Goal: Task Accomplishment & Management: Use online tool/utility

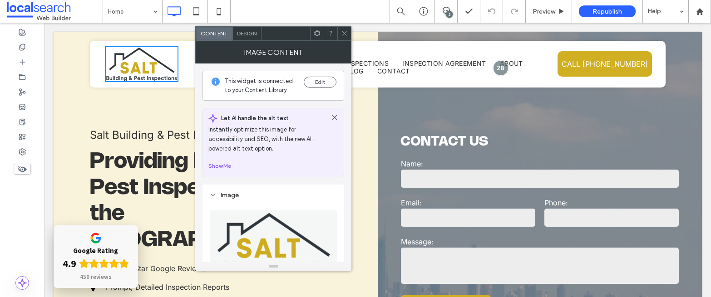
click at [262, 228] on img at bounding box center [274, 242] width 128 height 63
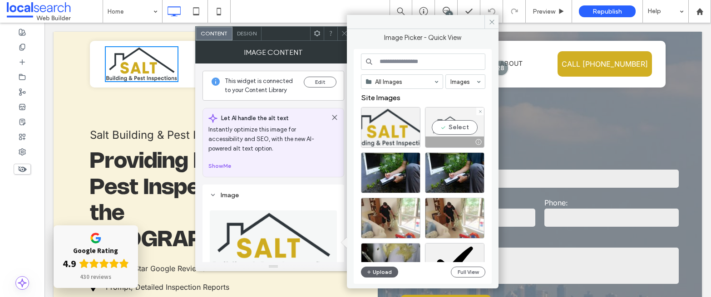
click at [452, 109] on div "Select" at bounding box center [454, 127] width 59 height 41
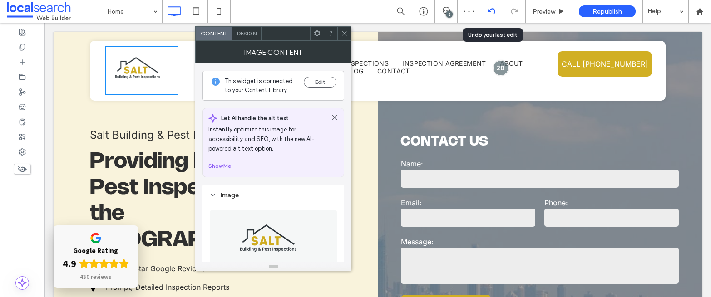
click at [490, 6] on div at bounding box center [491, 11] width 23 height 23
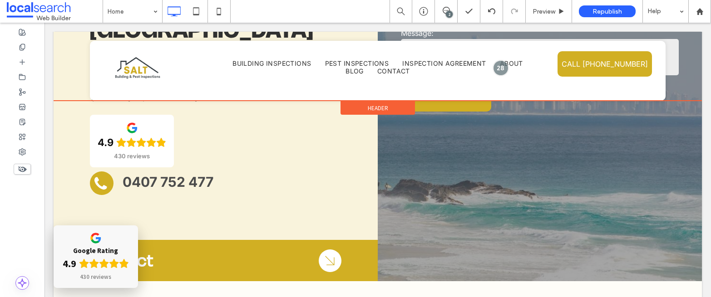
scroll to position [91, 0]
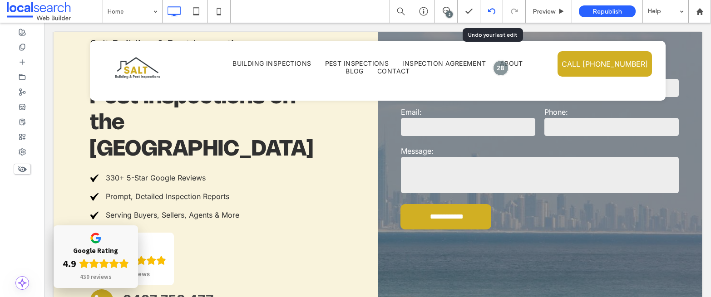
click at [494, 12] on icon at bounding box center [491, 11] width 7 height 7
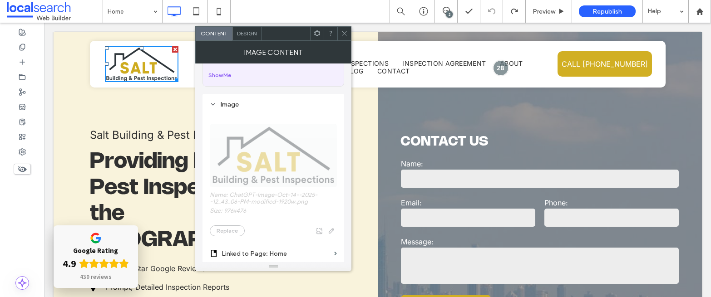
click at [264, 135] on span "Name: ChatGPT-Image-Oct-14--2025--12_43_06-PM-modified-1920w.png Size: 976x476 …" at bounding box center [273, 176] width 127 height 130
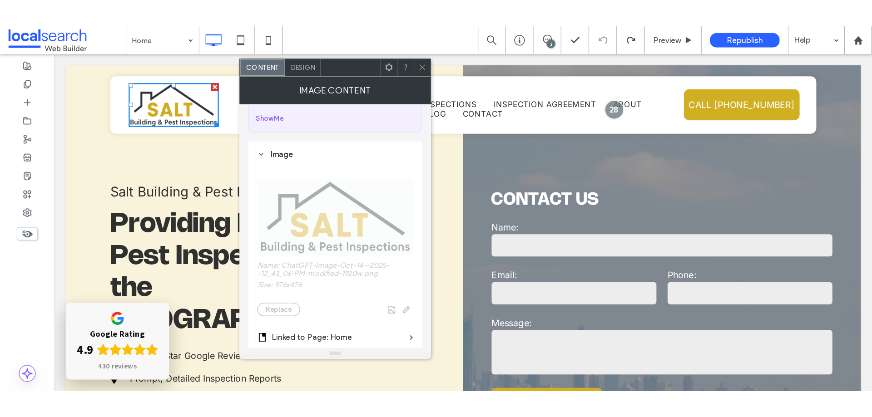
scroll to position [0, 0]
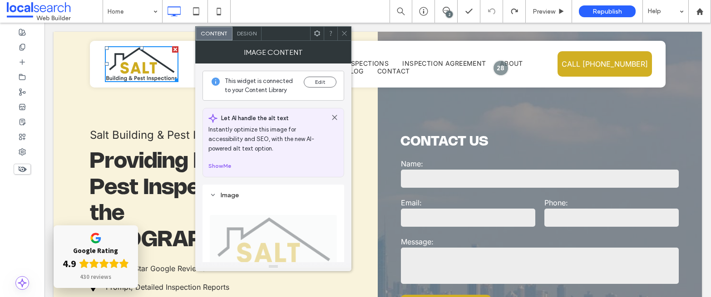
click at [344, 41] on div "Image Content" at bounding box center [273, 52] width 156 height 23
click at [343, 32] on use at bounding box center [344, 33] width 5 height 5
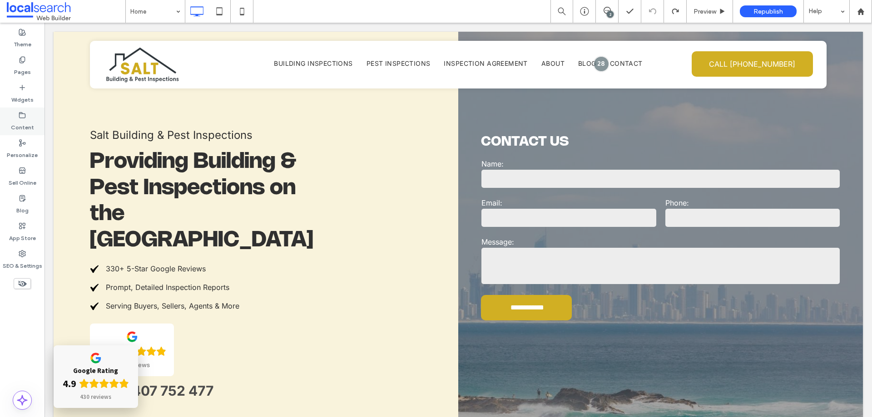
click at [22, 115] on icon at bounding box center [22, 115] width 7 height 7
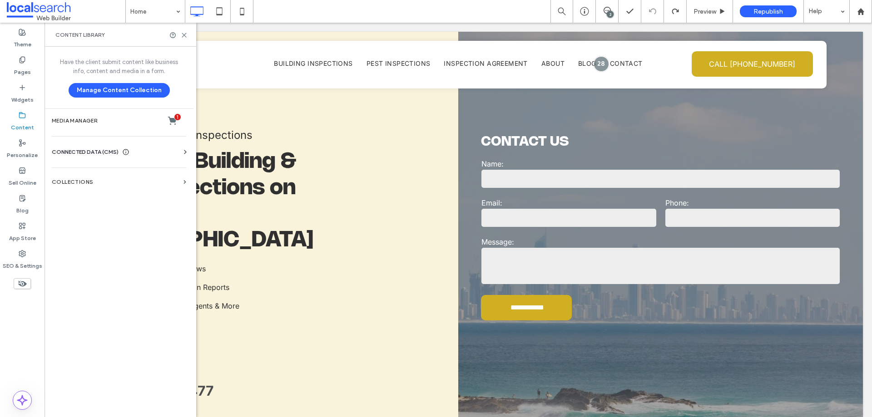
click at [94, 153] on span "CONNECTED DATA (CMS)" at bounding box center [85, 152] width 67 height 9
click at [85, 173] on label "Business Info" at bounding box center [121, 174] width 124 height 6
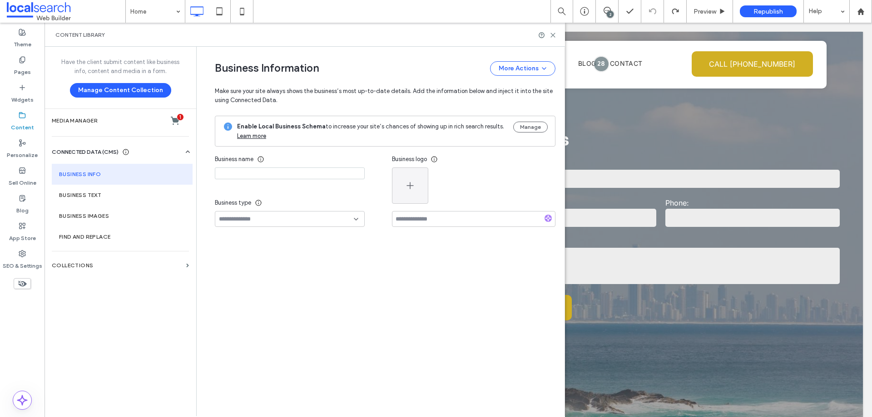
type input "**********"
type input "********"
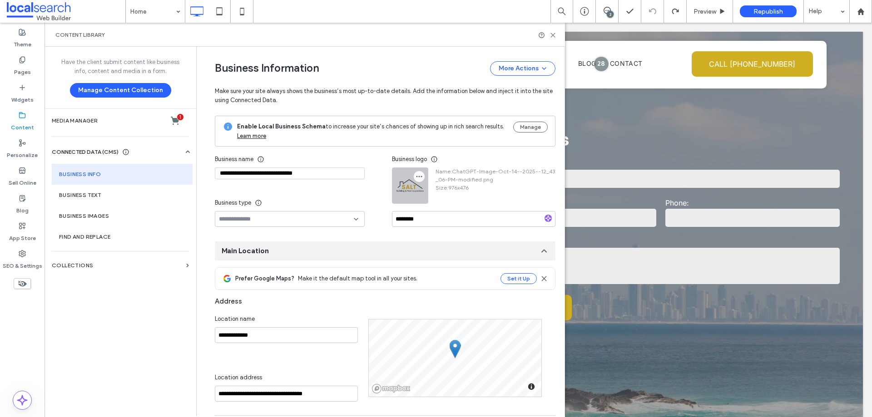
click at [418, 174] on icon "button" at bounding box center [418, 176] width 7 height 7
click at [402, 182] on div at bounding box center [409, 185] width 35 height 35
click at [402, 186] on div at bounding box center [409, 185] width 35 height 35
drag, startPoint x: 402, startPoint y: 193, endPoint x: 415, endPoint y: 188, distance: 14.4
click at [415, 188] on div at bounding box center [409, 185] width 35 height 35
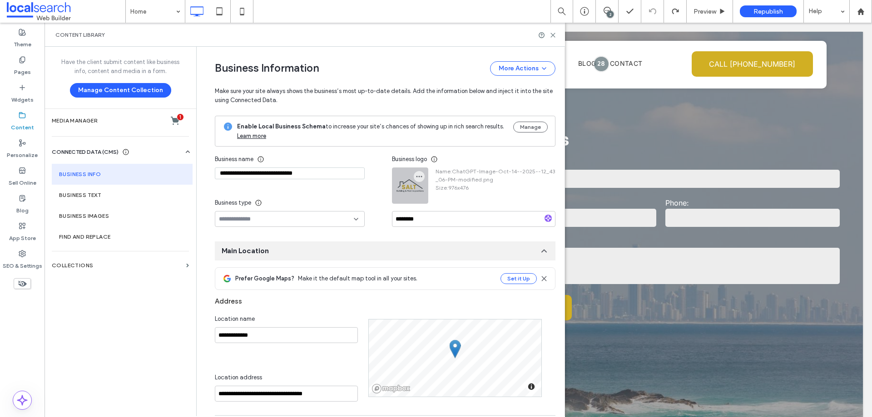
click at [407, 189] on div at bounding box center [409, 185] width 35 height 35
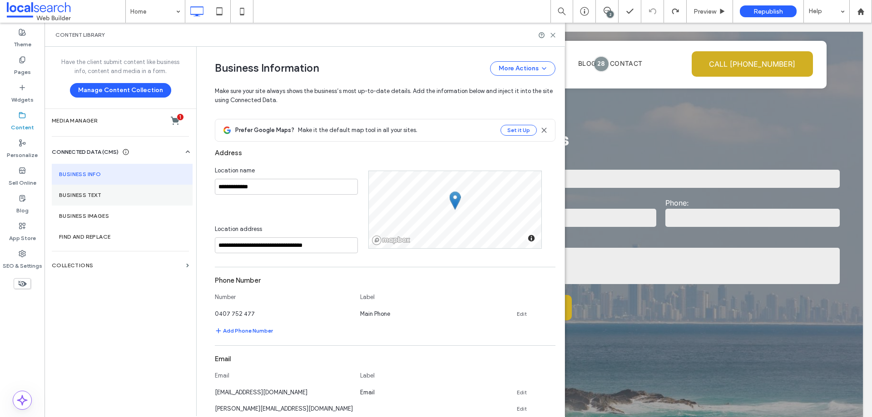
scroll to position [182, 0]
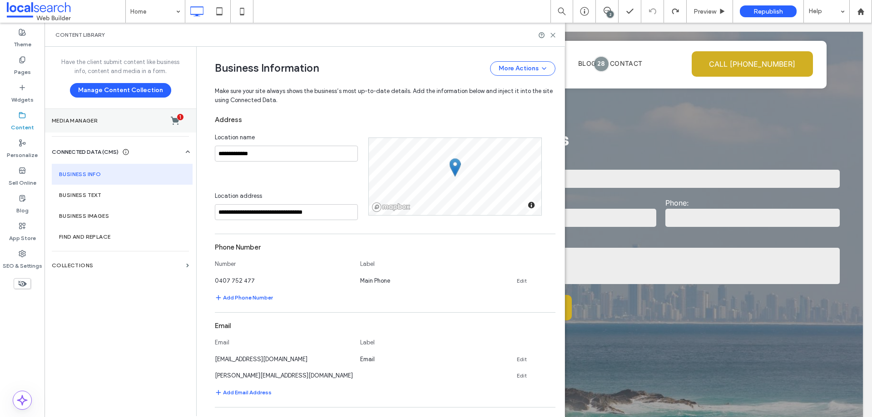
click at [84, 122] on label "Media Manager 1" at bounding box center [120, 120] width 137 height 9
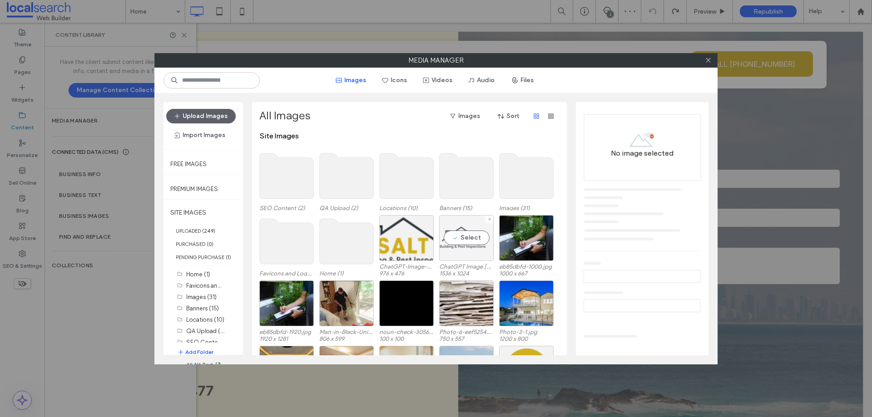
click at [460, 231] on div "Select" at bounding box center [466, 238] width 54 height 46
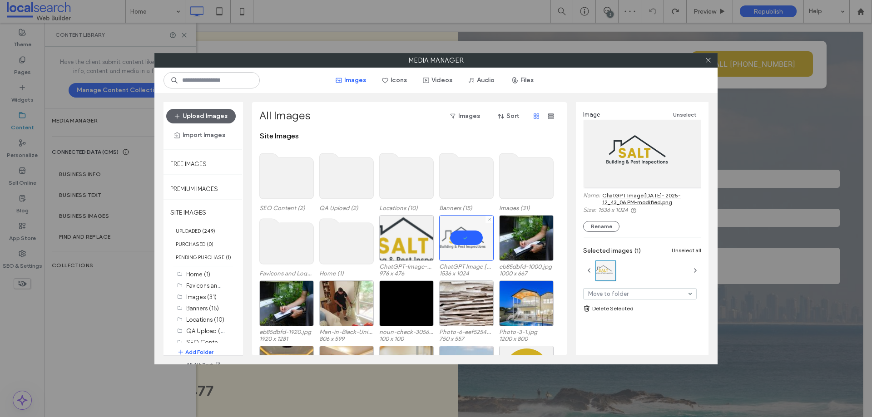
scroll to position [0, 0]
click at [651, 200] on link "ChatGPT Image [DATE]- 2025- 12_43_06 PM-modified.png" at bounding box center [651, 199] width 99 height 14
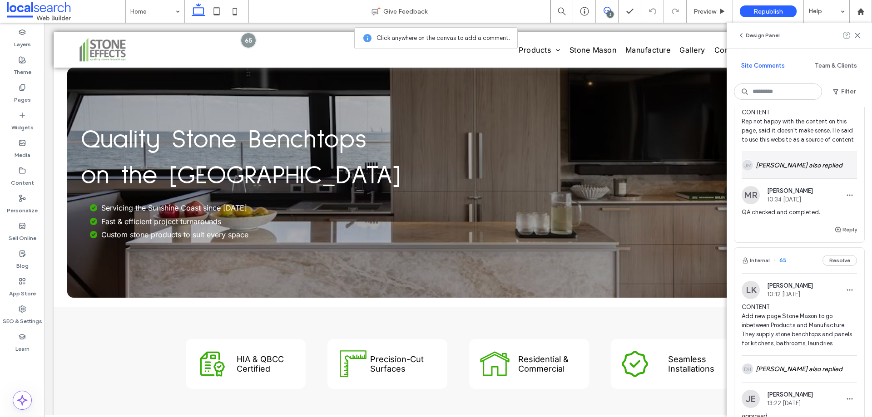
scroll to position [45, 0]
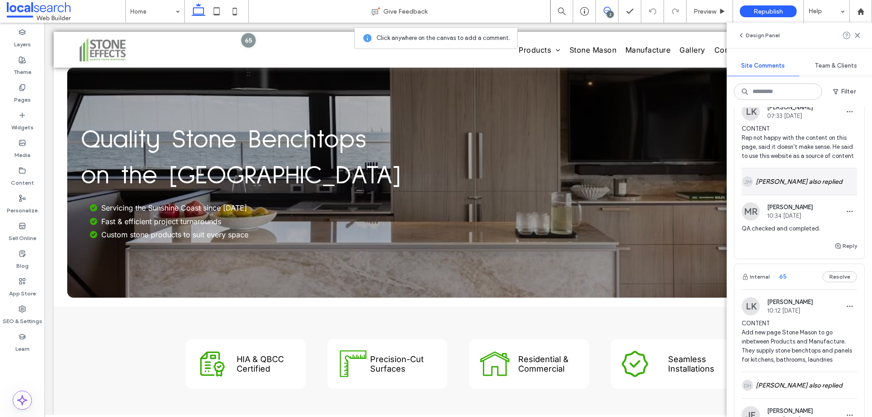
click at [806, 195] on div "JM Juan Mendiola also replied" at bounding box center [799, 181] width 115 height 26
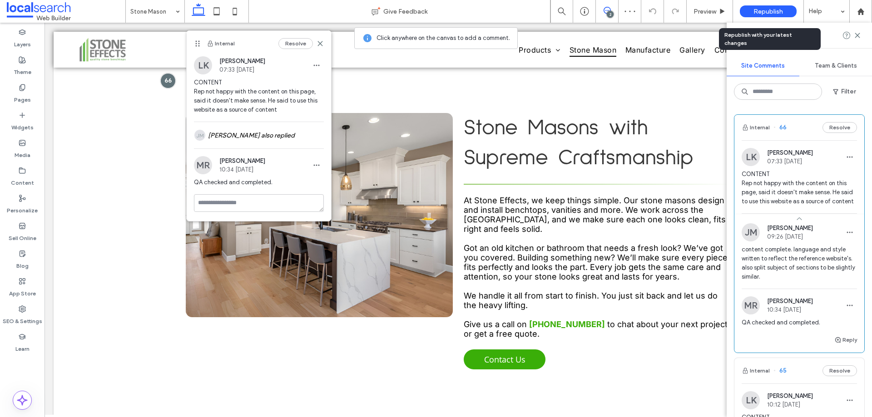
click at [768, 10] on span "Republish" at bounding box center [768, 12] width 30 height 8
